Goal: Information Seeking & Learning: Learn about a topic

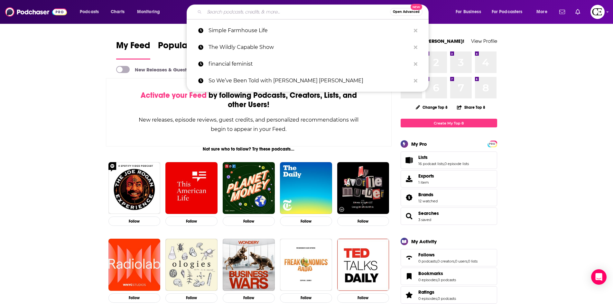
click at [283, 10] on input "Search podcasts, credits, & more..." at bounding box center [297, 12] width 186 height 10
paste input "Make Shift Happen with [PERSON_NAME]"
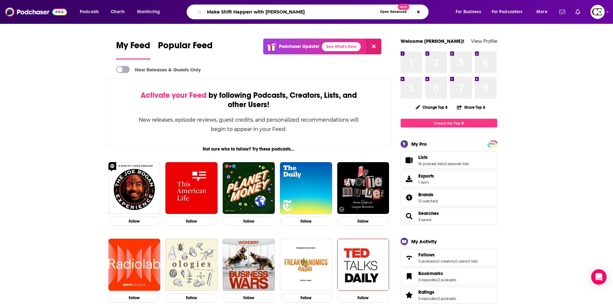
type input "Make Shift Happen with [PERSON_NAME]"
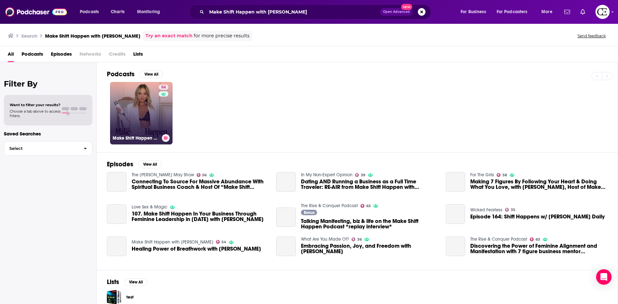
click at [153, 108] on link "54 Make Shift Happen with [PERSON_NAME]" at bounding box center [141, 113] width 62 height 62
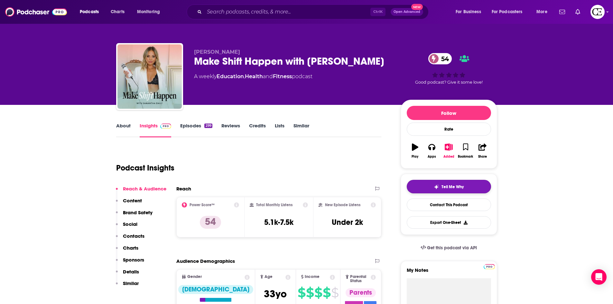
click at [477, 185] on button "Tell Me Why" at bounding box center [449, 187] width 84 height 14
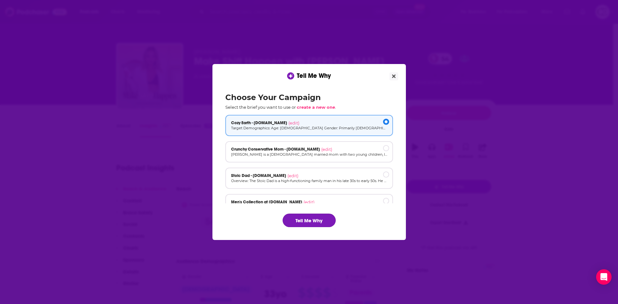
click at [328, 218] on button "Tell Me Why" at bounding box center [308, 221] width 53 height 14
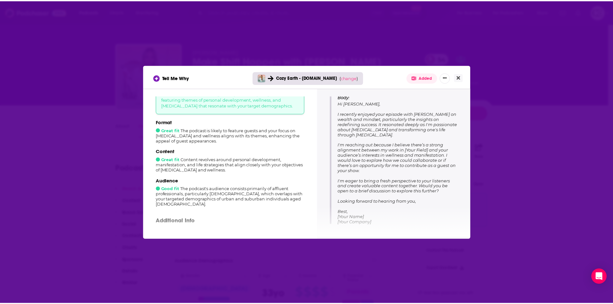
scroll to position [97, 0]
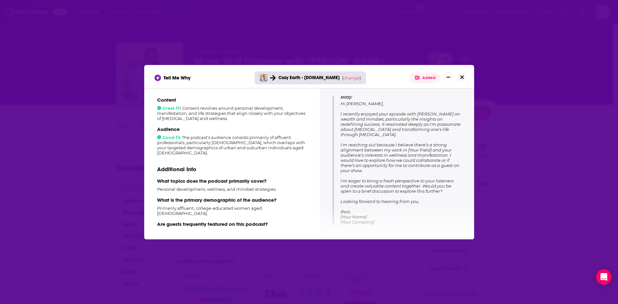
click at [465, 78] on button "Close" at bounding box center [461, 77] width 9 height 8
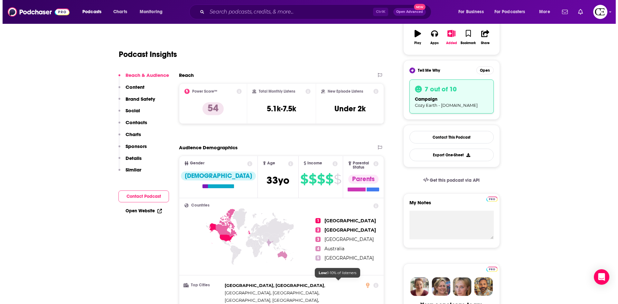
scroll to position [0, 0]
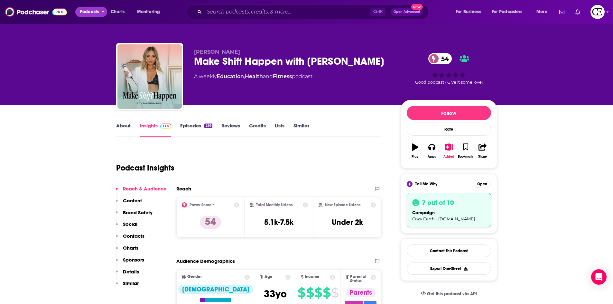
click at [85, 8] on span "Podcasts" at bounding box center [89, 11] width 19 height 9
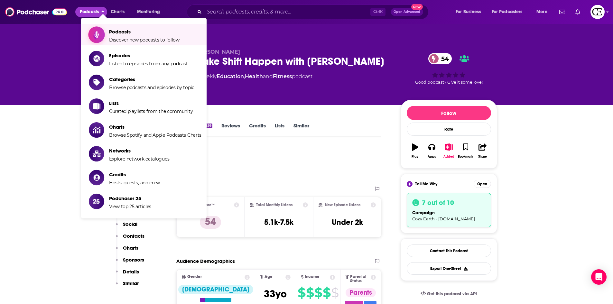
click at [106, 40] on link "Podcasts Discover new podcasts to follow" at bounding box center [145, 35] width 113 height 16
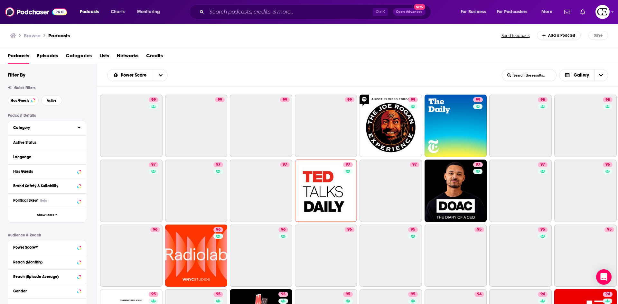
click at [46, 128] on div "Category" at bounding box center [43, 127] width 60 height 5
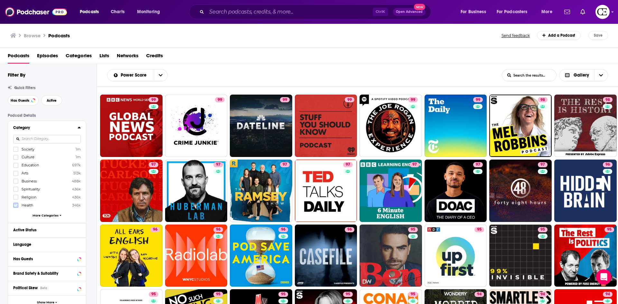
click at [15, 206] on icon at bounding box center [16, 205] width 4 height 3
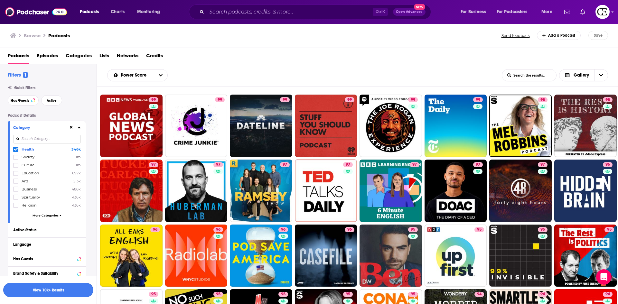
click at [55, 291] on button "View 10k+ Results" at bounding box center [48, 290] width 90 height 14
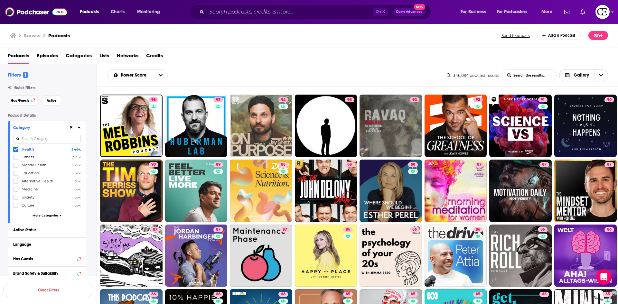
click at [598, 77] on span "Choose View" at bounding box center [601, 75] width 14 height 12
click at [583, 87] on span "Card" at bounding box center [587, 87] width 31 height 4
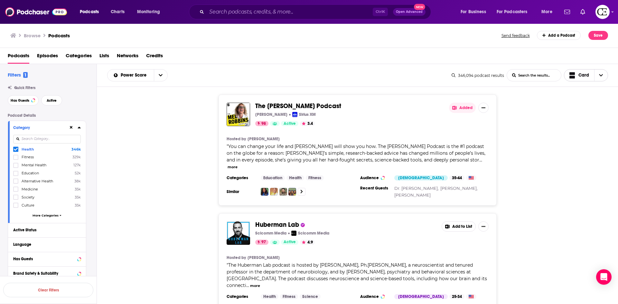
click at [604, 78] on span "Choose View" at bounding box center [601, 75] width 14 height 12
click at [594, 107] on span "Table" at bounding box center [590, 109] width 26 height 4
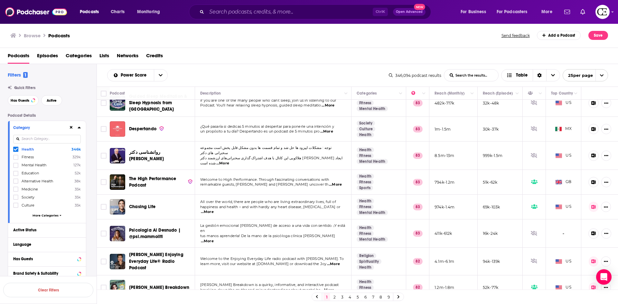
scroll to position [1050, 0]
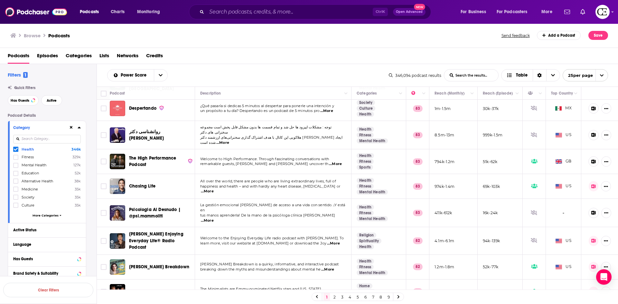
click at [349, 298] on link "4" at bounding box center [349, 297] width 6 height 8
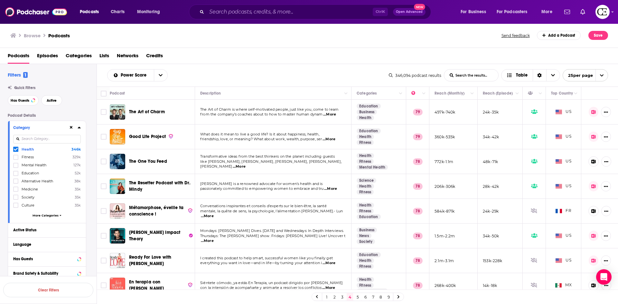
click at [138, 164] on span "The One You Feed" at bounding box center [148, 161] width 38 height 6
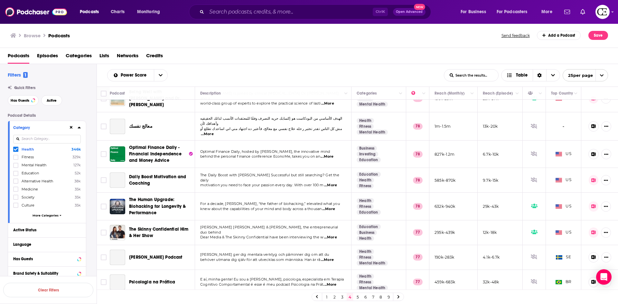
scroll to position [433, 0]
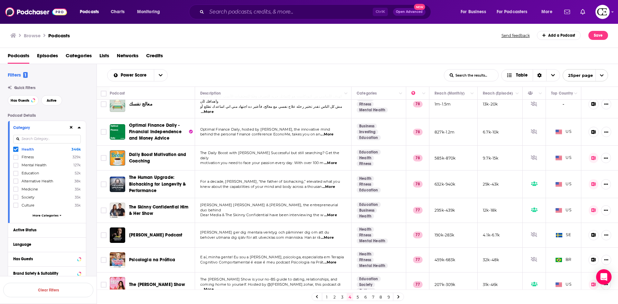
click at [363, 298] on link "6" at bounding box center [365, 297] width 6 height 8
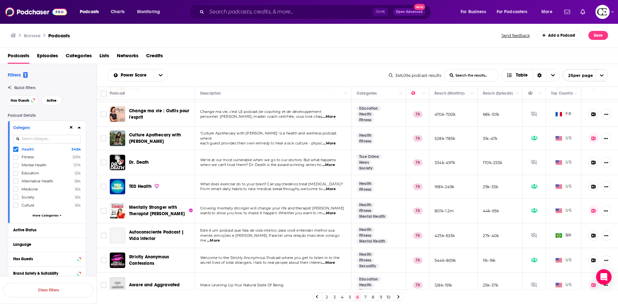
scroll to position [129, 0]
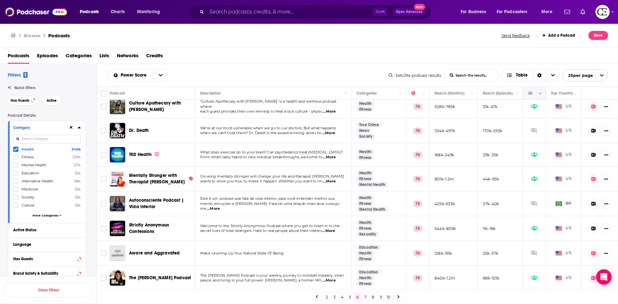
click at [536, 96] on button "Column Actions" at bounding box center [540, 94] width 8 height 8
click at [534, 96] on div at bounding box center [309, 152] width 618 height 304
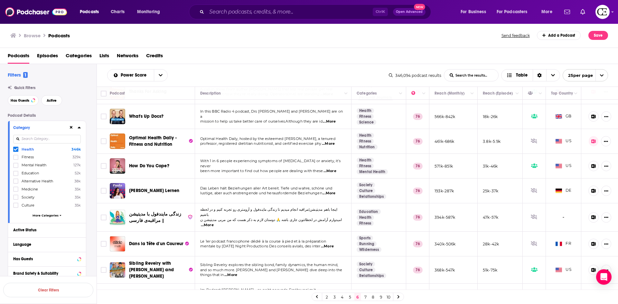
scroll to position [354, 0]
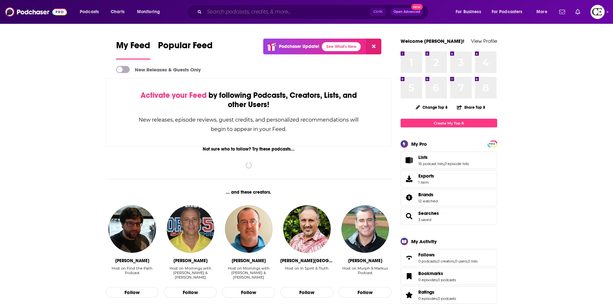
click at [224, 13] on input "Search podcasts, credits, & more..." at bounding box center [287, 12] width 166 height 10
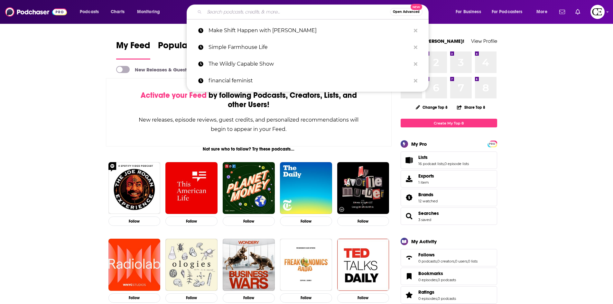
paste input "Nutrition & Alternative Medicine"
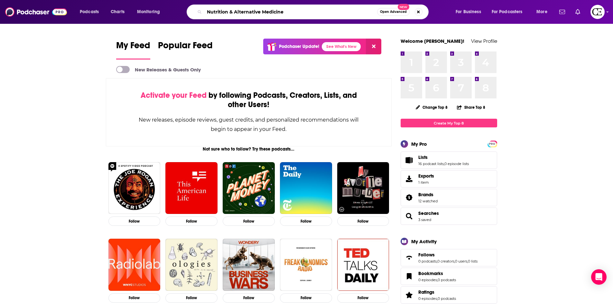
type input "Nutrition & Alternative Medicine"
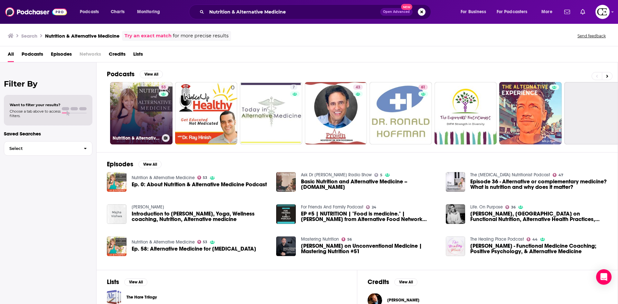
click at [134, 92] on link "53 Nutrition & Alternative Medicine" at bounding box center [141, 113] width 62 height 62
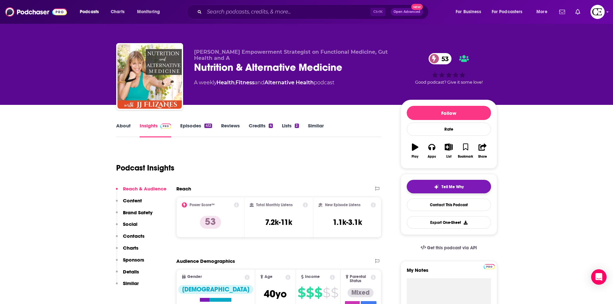
click at [429, 182] on button "Tell Me Why" at bounding box center [449, 187] width 84 height 14
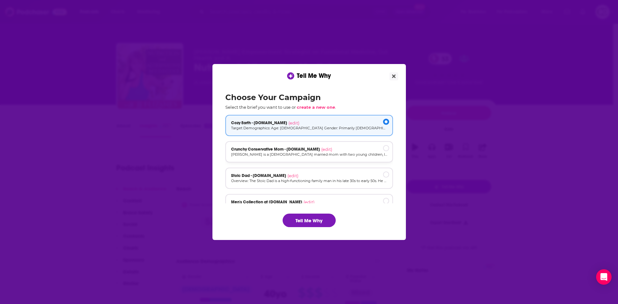
click at [359, 157] on p "[PERSON_NAME] is a [DEMOGRAPHIC_DATA] married mom with two young children, livi…" at bounding box center [309, 154] width 156 height 5
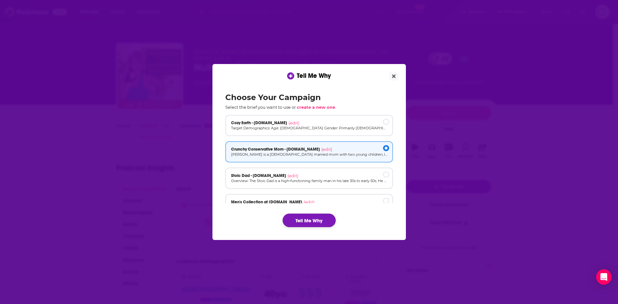
click at [311, 219] on button "Tell Me Why" at bounding box center [308, 221] width 53 height 14
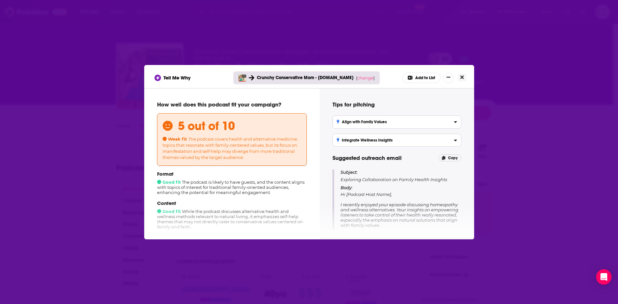
click at [463, 77] on icon "Close" at bounding box center [462, 77] width 4 height 4
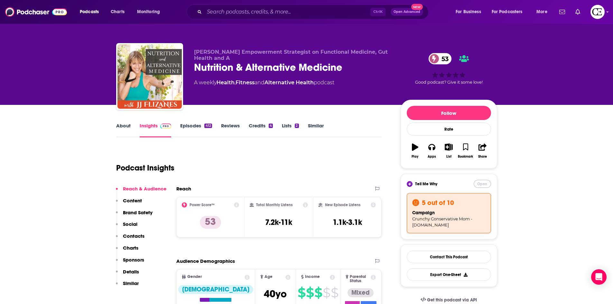
click at [483, 184] on button "Open" at bounding box center [482, 184] width 17 height 8
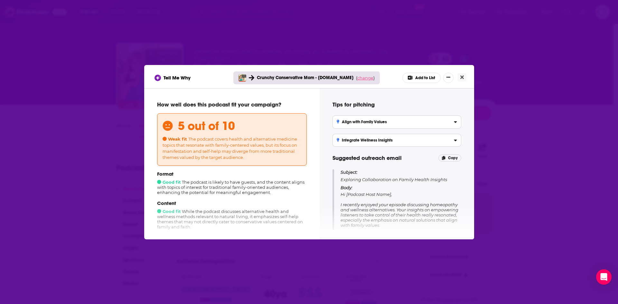
click at [359, 77] on span "change" at bounding box center [365, 77] width 16 height 5
click at [366, 121] on div "Results will be lost Changing your campaign will erase results. Close Change ca…" at bounding box center [362, 112] width 65 height 34
click at [368, 124] on button "Change campaign" at bounding box center [373, 126] width 43 height 8
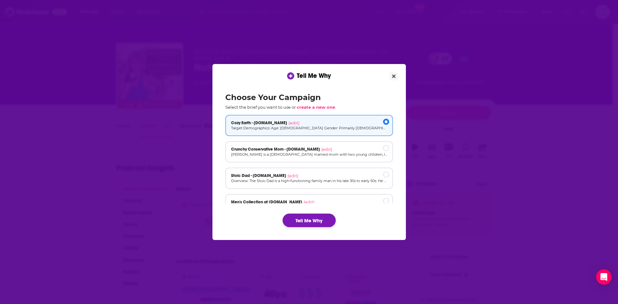
click at [321, 226] on button "Tell Me Why" at bounding box center [308, 221] width 53 height 14
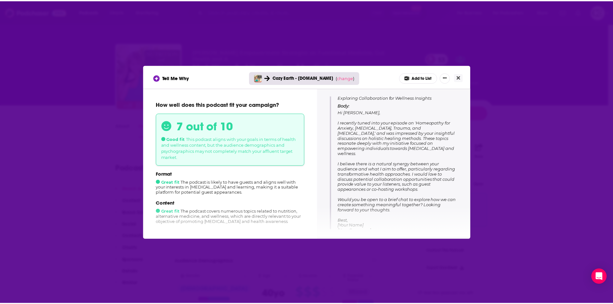
scroll to position [86, 0]
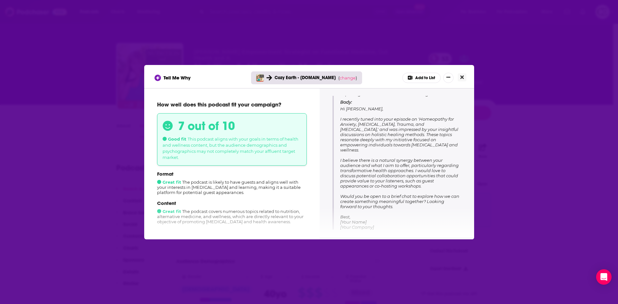
click at [459, 75] on button "Close" at bounding box center [461, 77] width 9 height 8
